Goal: Task Accomplishment & Management: Manage account settings

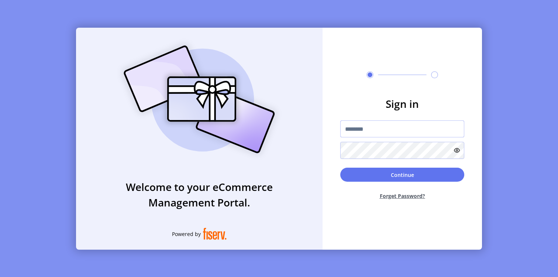
click at [378, 129] on input "text" at bounding box center [403, 128] width 124 height 17
type input "**********"
click at [341, 168] on button "Continue" at bounding box center [403, 175] width 124 height 14
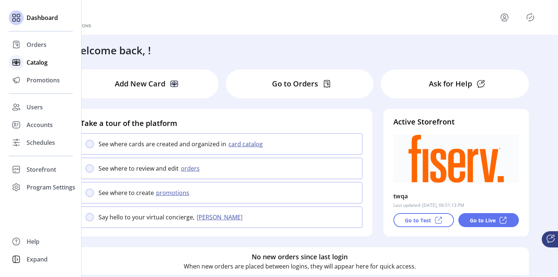
click at [20, 61] on icon at bounding box center [16, 62] width 7 height 6
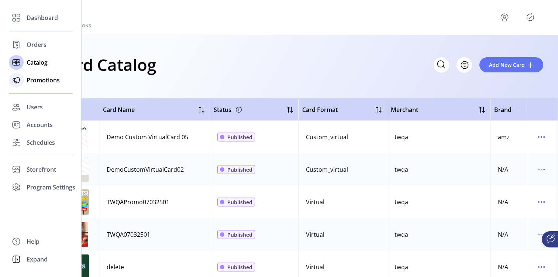
click at [23, 85] on div at bounding box center [16, 80] width 15 height 18
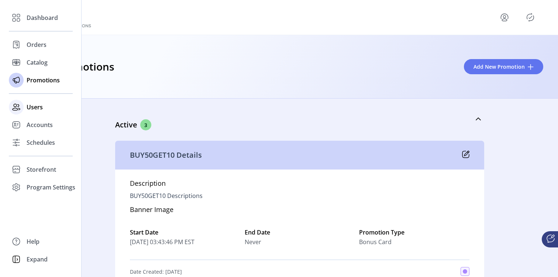
click at [32, 107] on span "Users" at bounding box center [35, 107] width 16 height 9
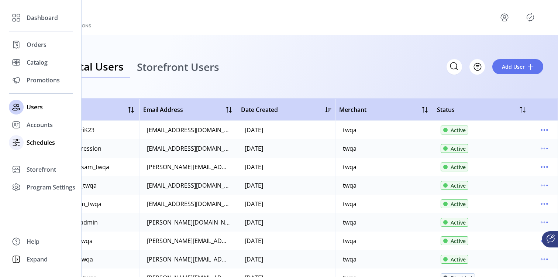
click at [39, 146] on span "Schedules" at bounding box center [41, 142] width 28 height 9
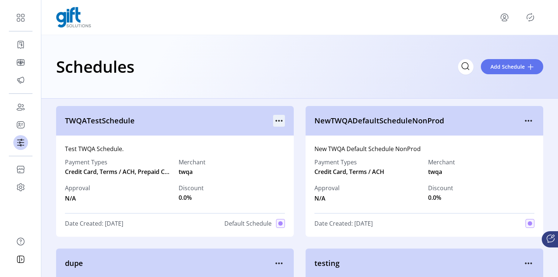
click at [274, 122] on icon "menu" at bounding box center [279, 121] width 12 height 12
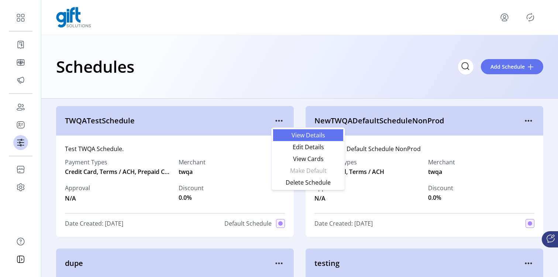
click at [290, 131] on link "View Details" at bounding box center [308, 135] width 70 height 12
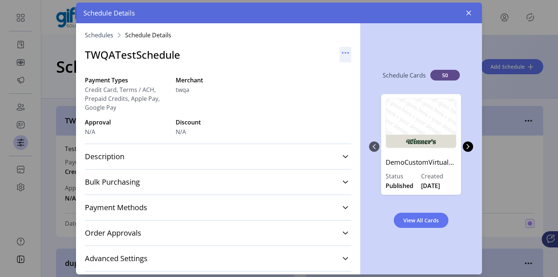
click at [344, 51] on icon "button" at bounding box center [346, 53] width 12 height 12
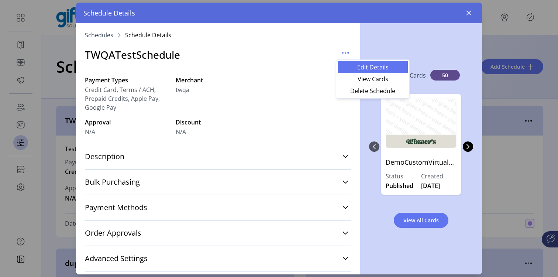
click at [352, 63] on link "Edit Details" at bounding box center [373, 67] width 70 height 12
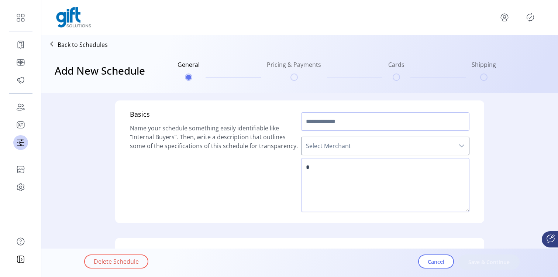
type input "**********"
type textarea "**********"
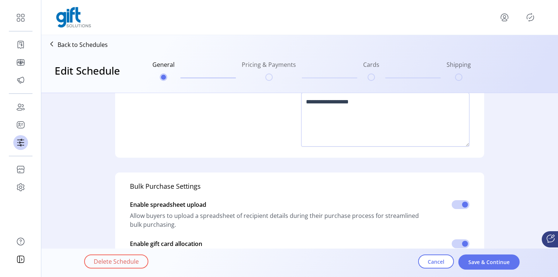
scroll to position [250, 0]
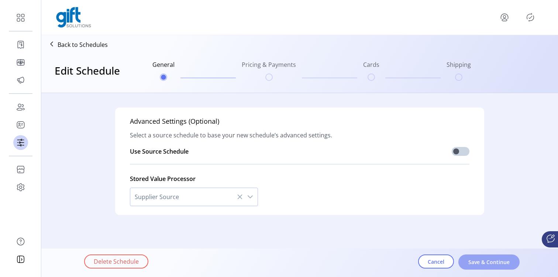
click at [476, 264] on span "Save & Continue" at bounding box center [489, 262] width 42 height 8
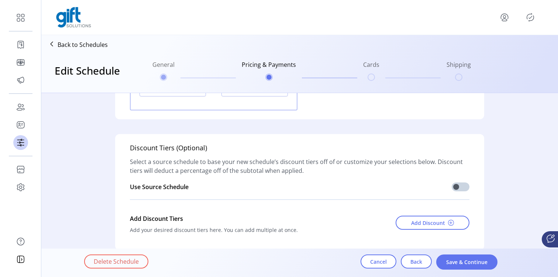
scroll to position [1104, 0]
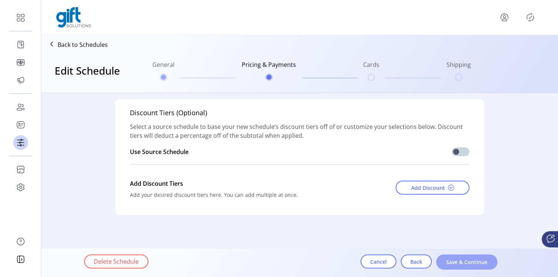
click at [456, 264] on span "Save & Continue" at bounding box center [467, 262] width 42 height 8
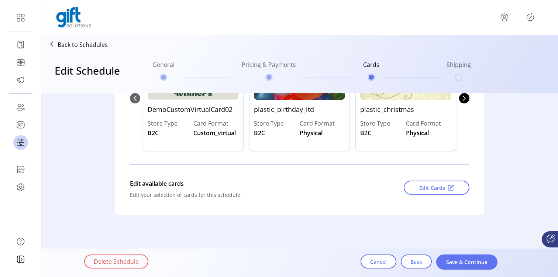
scroll to position [0, 0]
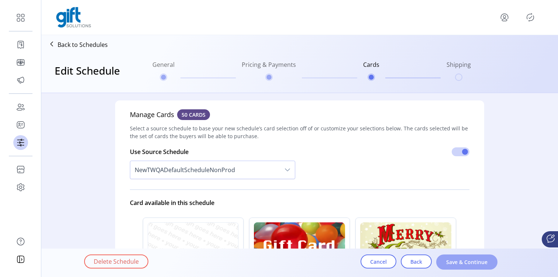
click at [453, 260] on span "Save & Continue" at bounding box center [467, 262] width 42 height 8
